Goal: Transaction & Acquisition: Purchase product/service

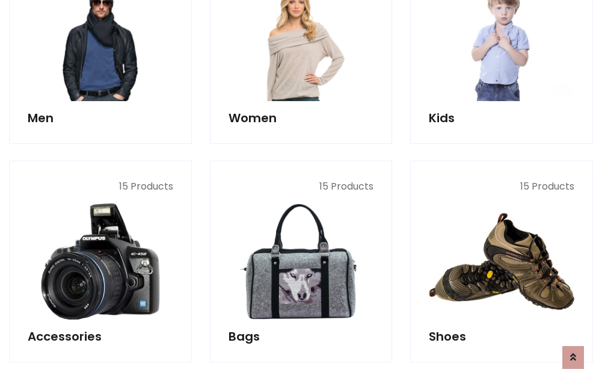
scroll to position [402, 0]
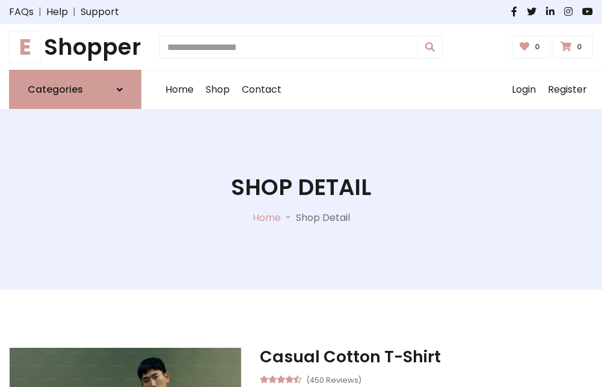
click at [75, 47] on h1 "E Shopper" at bounding box center [75, 47] width 132 height 26
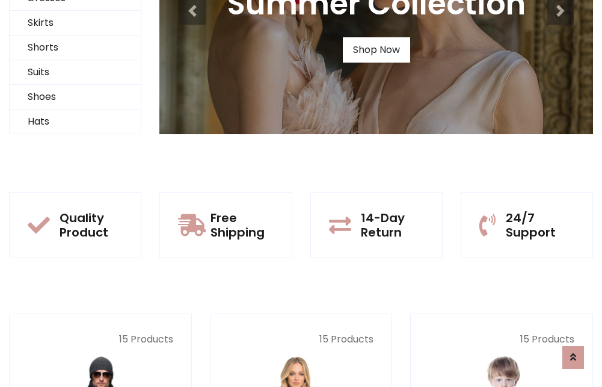
scroll to position [116, 0]
